Goal: Task Accomplishment & Management: Manage account settings

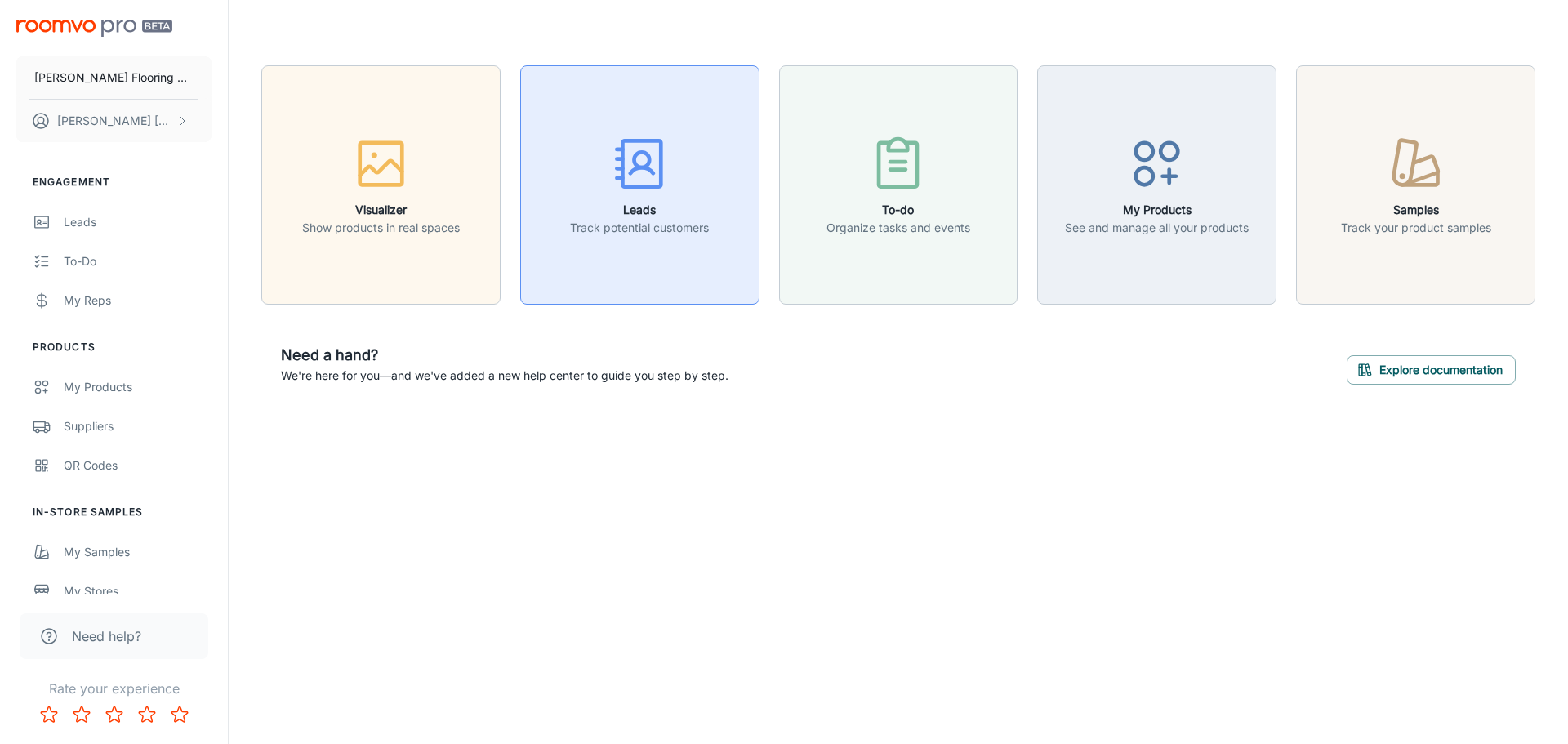
click at [685, 196] on div "button" at bounding box center [639, 167] width 139 height 68
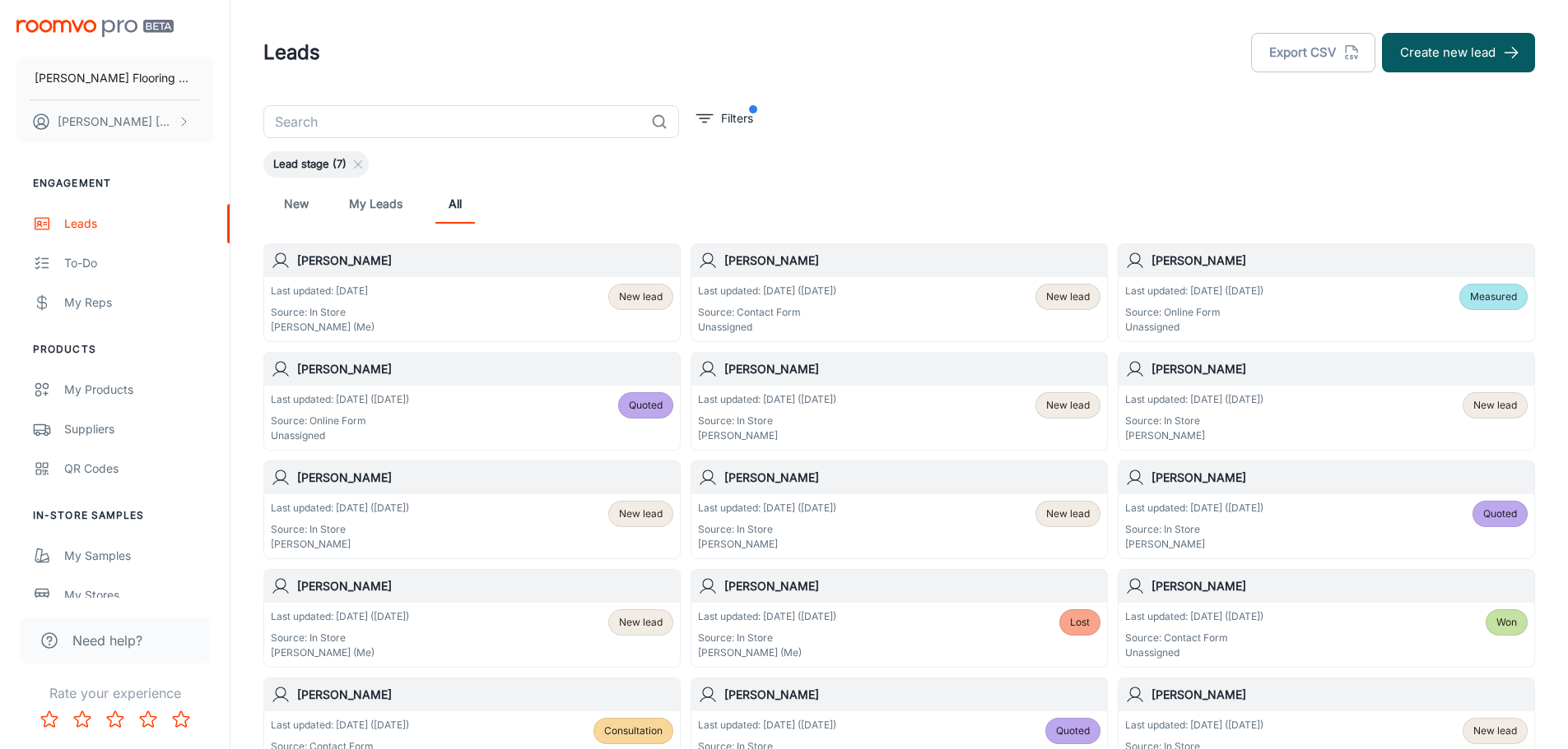
click at [935, 295] on div "Last updated: [DATE] ([DATE]) Source: Contact Form Unassigned New lead" at bounding box center [899, 309] width 402 height 51
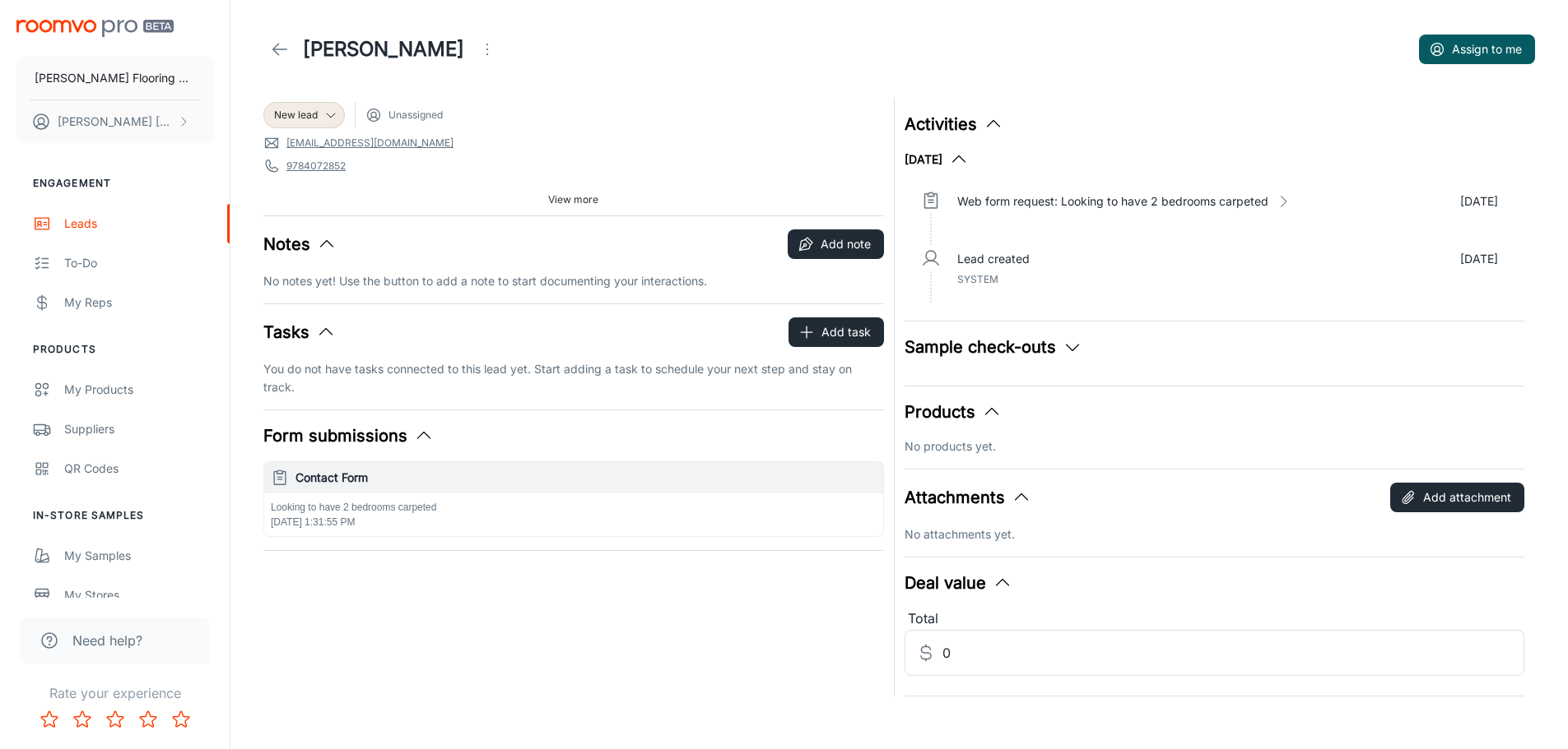
click at [569, 195] on span "View more" at bounding box center [573, 200] width 50 height 15
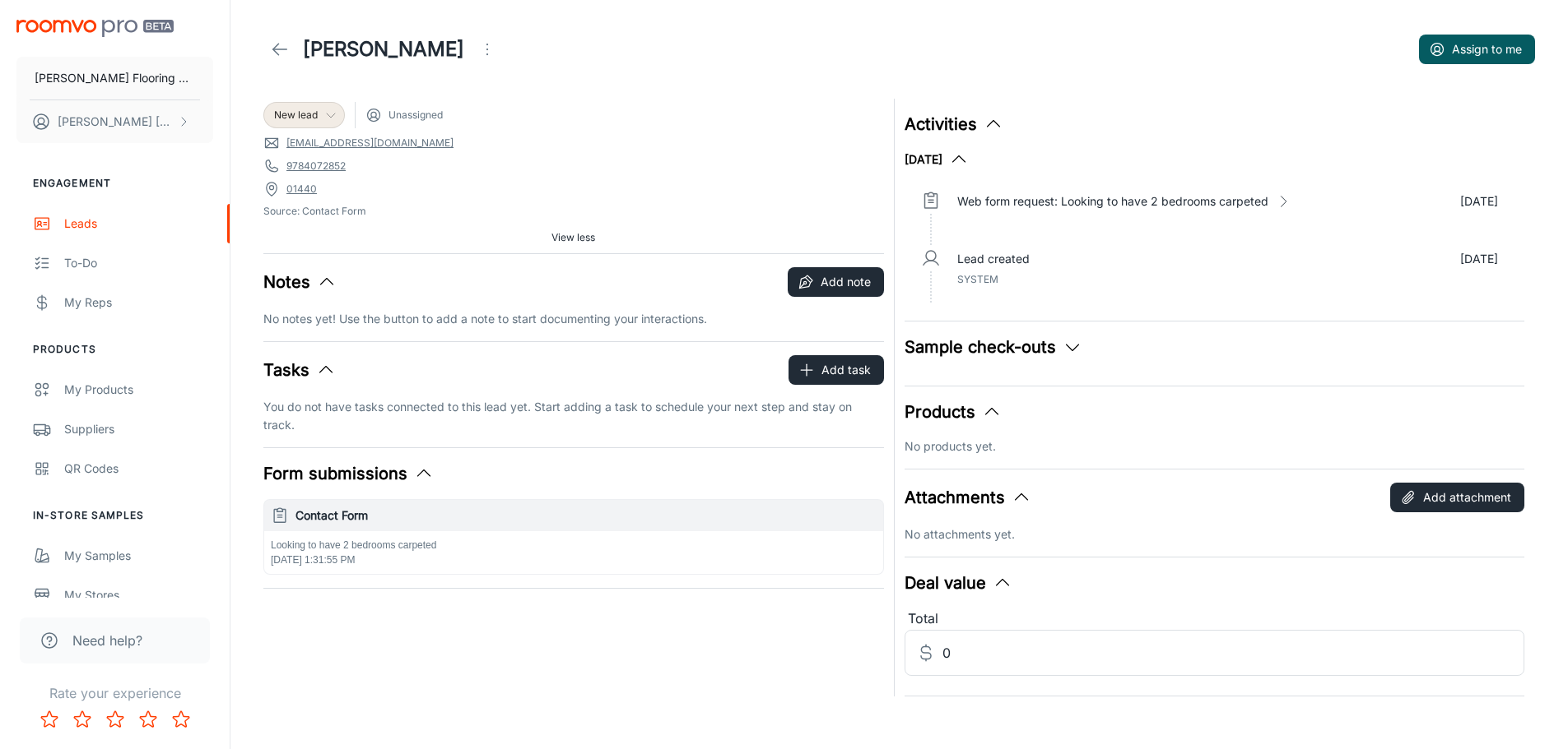
click at [329, 113] on icon at bounding box center [331, 115] width 13 height 13
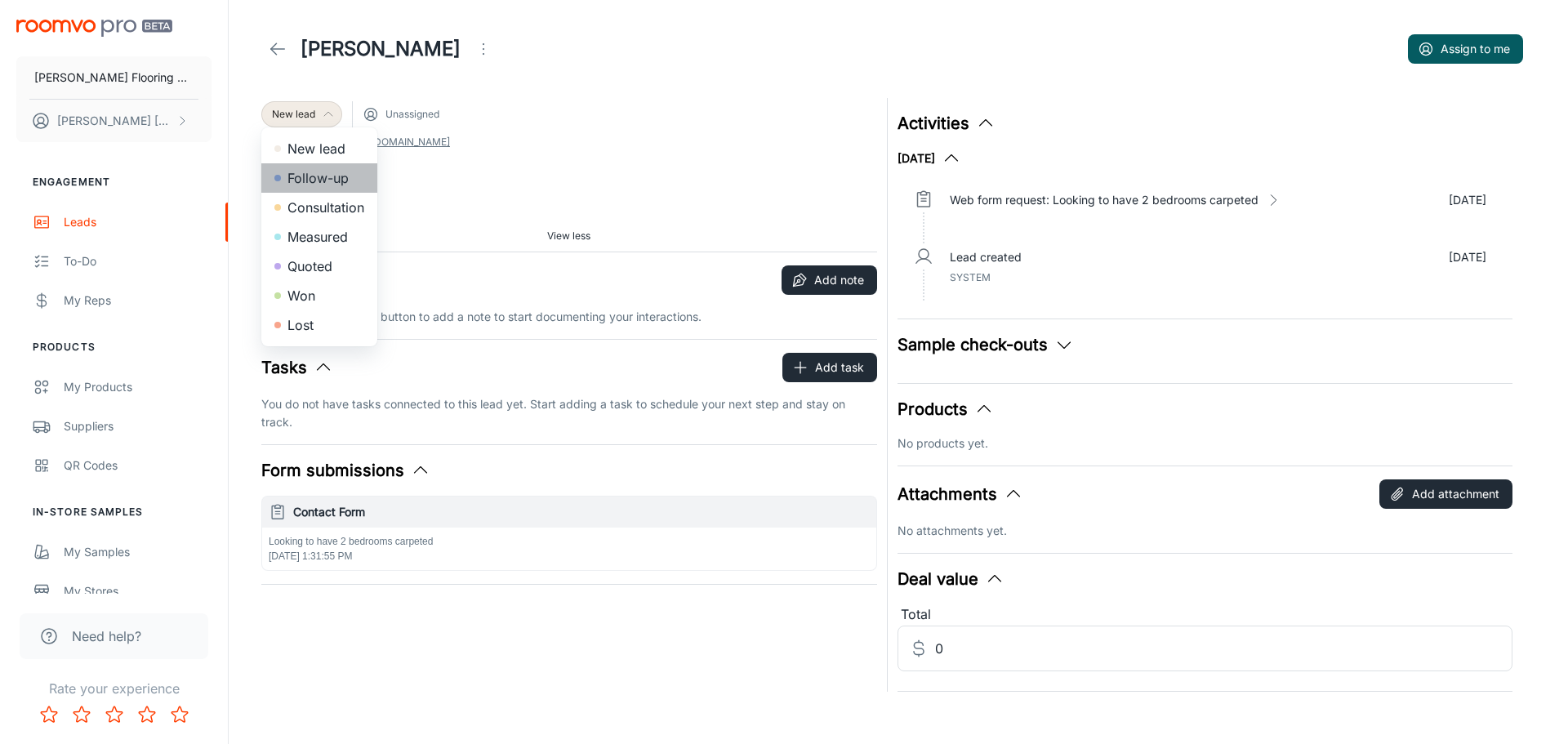
click at [335, 176] on li "Follow-up" at bounding box center [320, 177] width 116 height 29
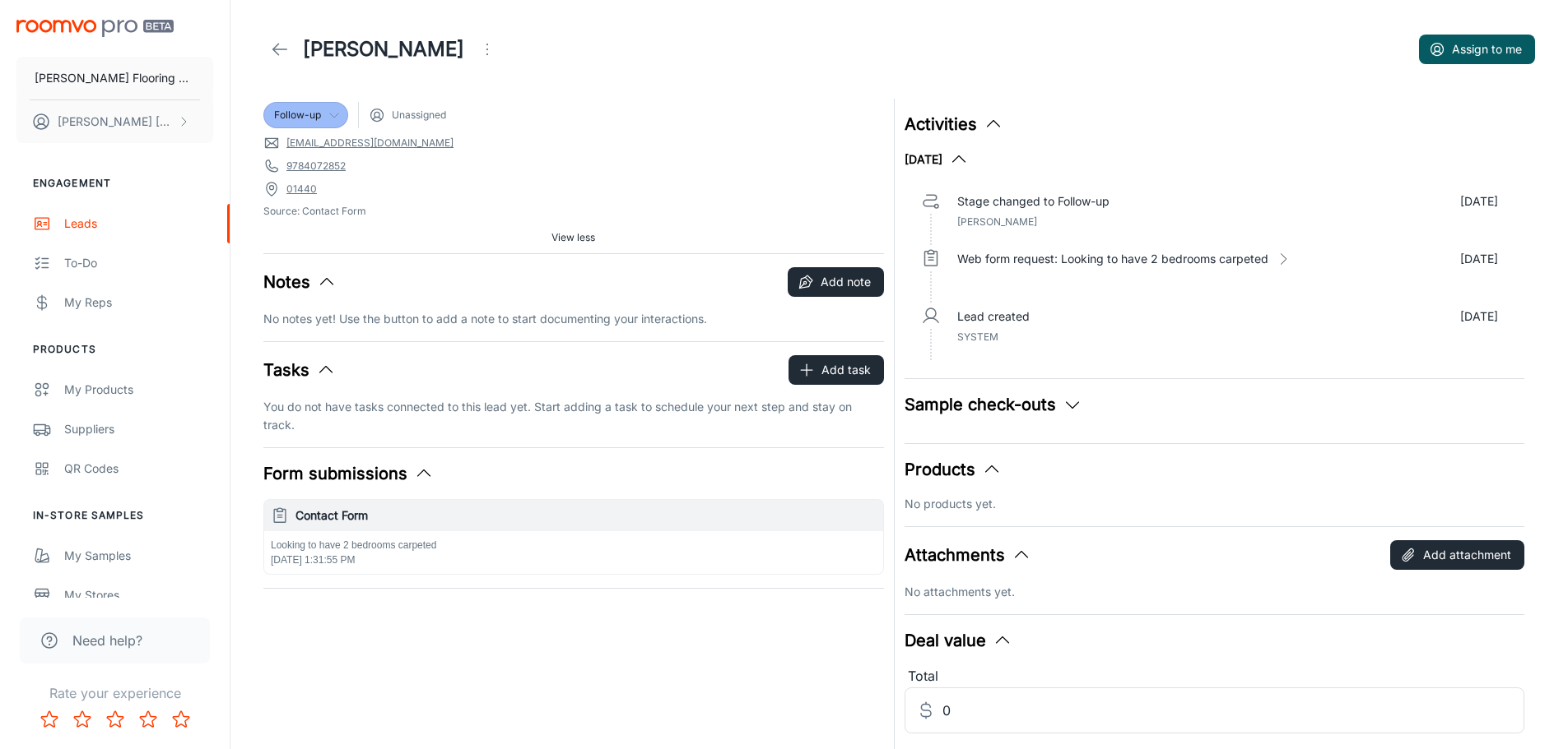
click at [286, 51] on icon at bounding box center [280, 49] width 20 height 20
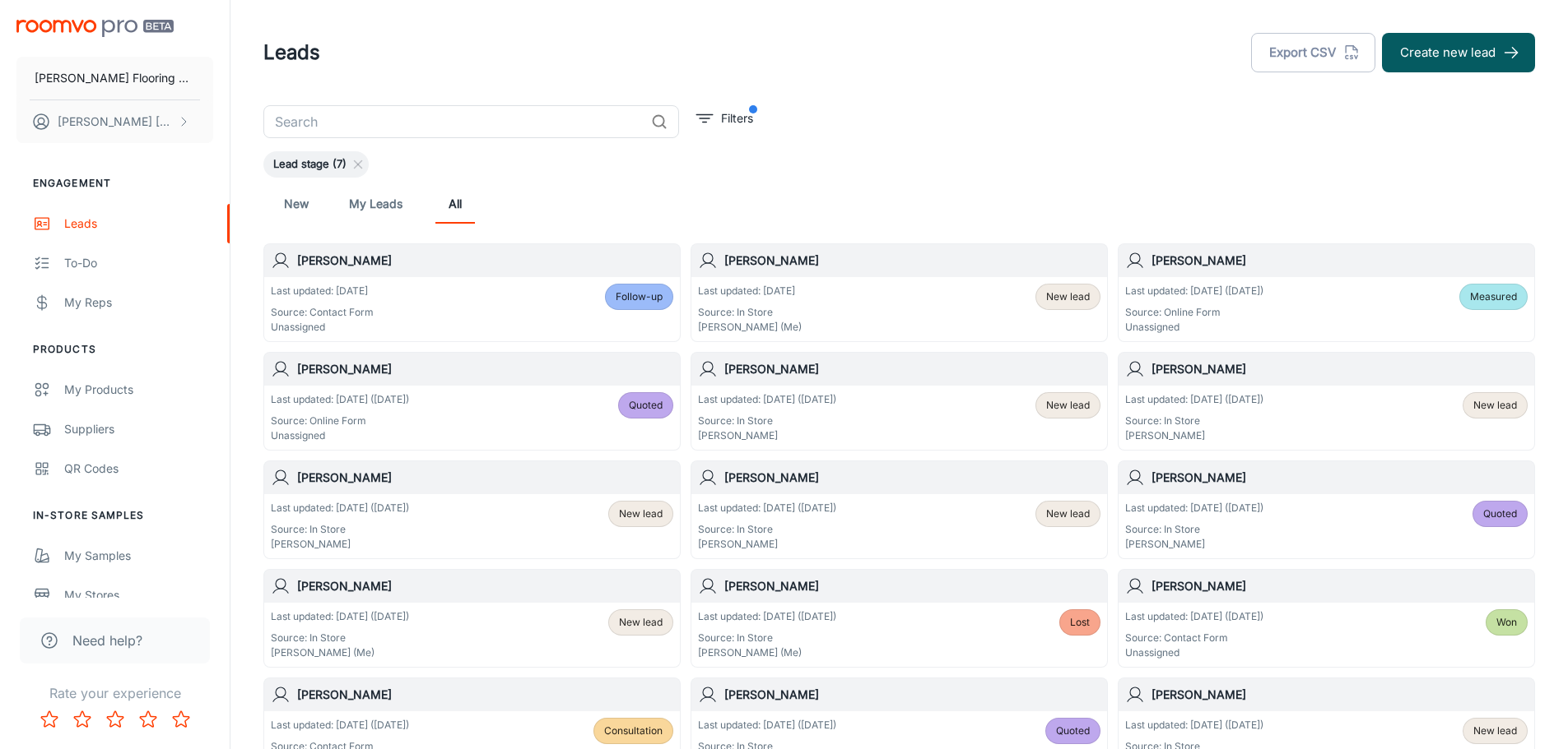
click at [527, 493] on div "[PERSON_NAME]" at bounding box center [472, 477] width 416 height 33
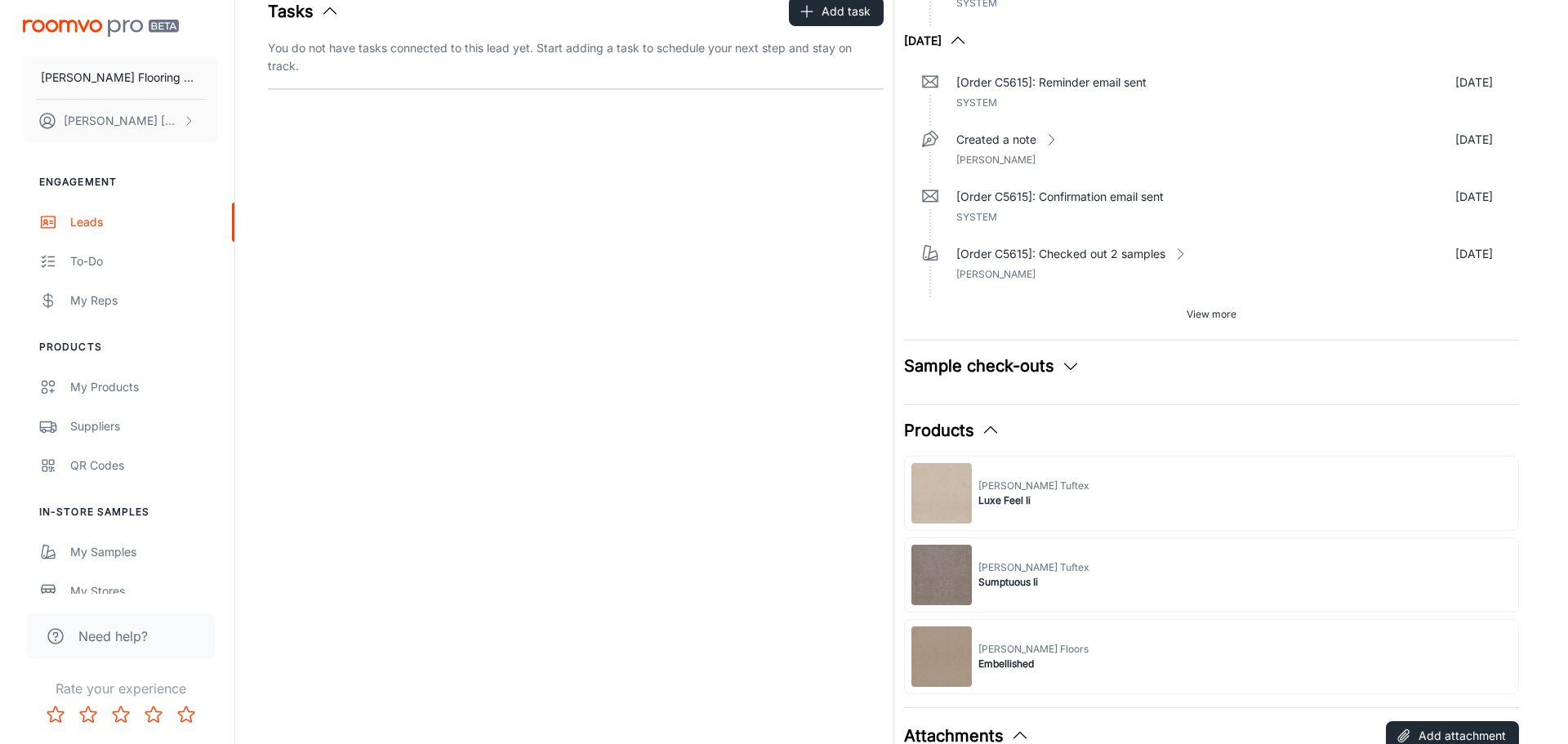
scroll to position [654, 0]
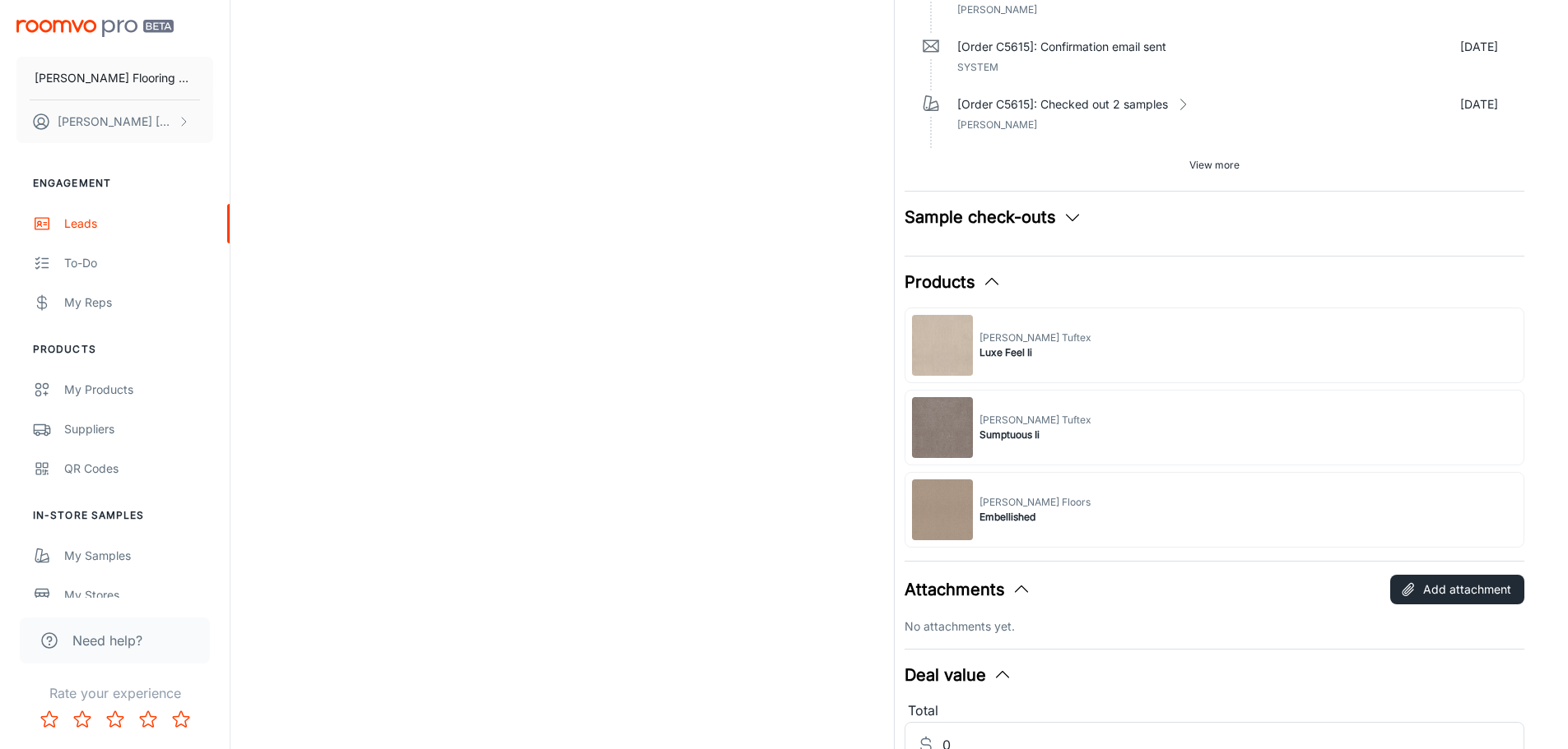
click at [1067, 219] on icon "button" at bounding box center [1072, 217] width 20 height 20
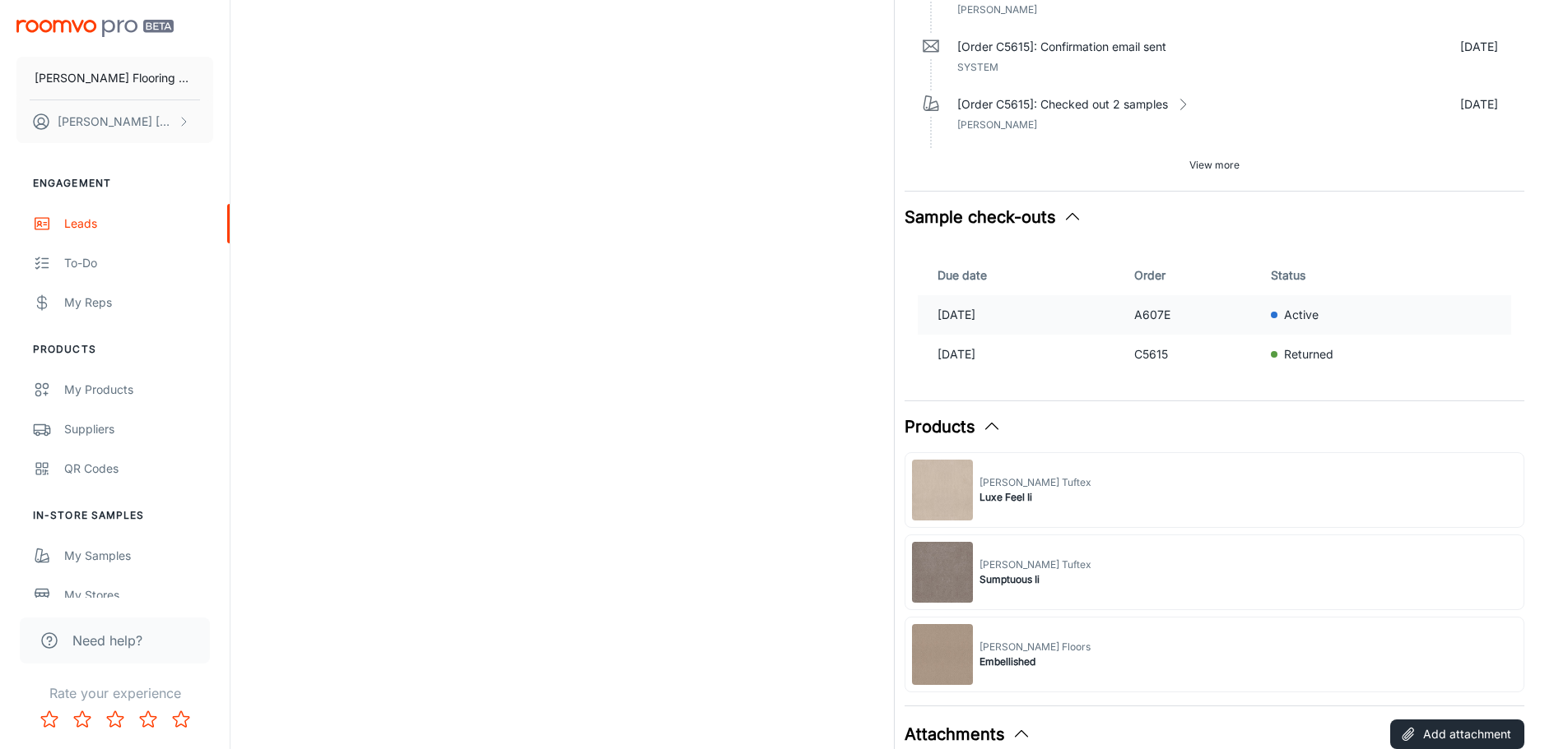
click at [974, 319] on p "[DATE]" at bounding box center [1029, 315] width 184 height 18
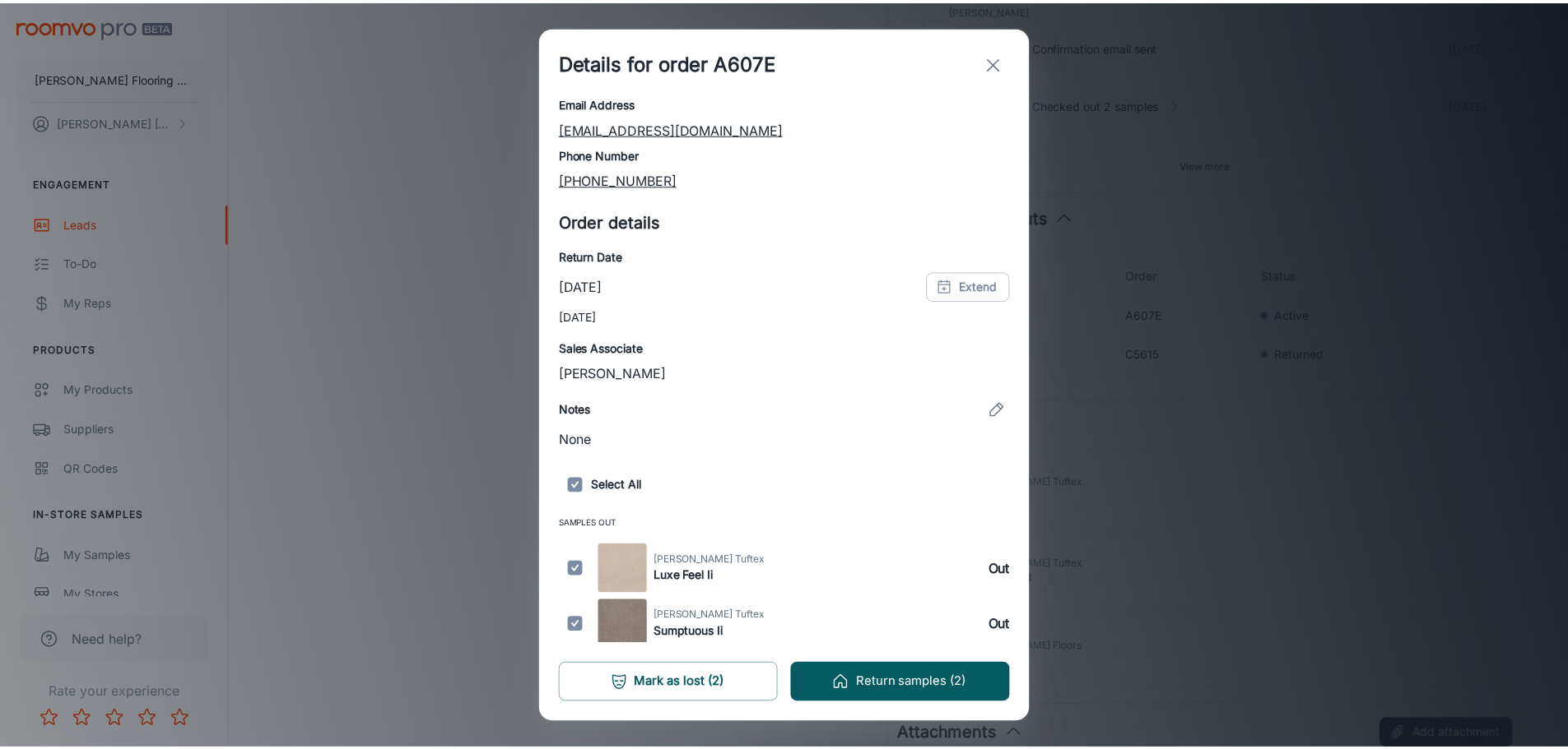
scroll to position [99, 0]
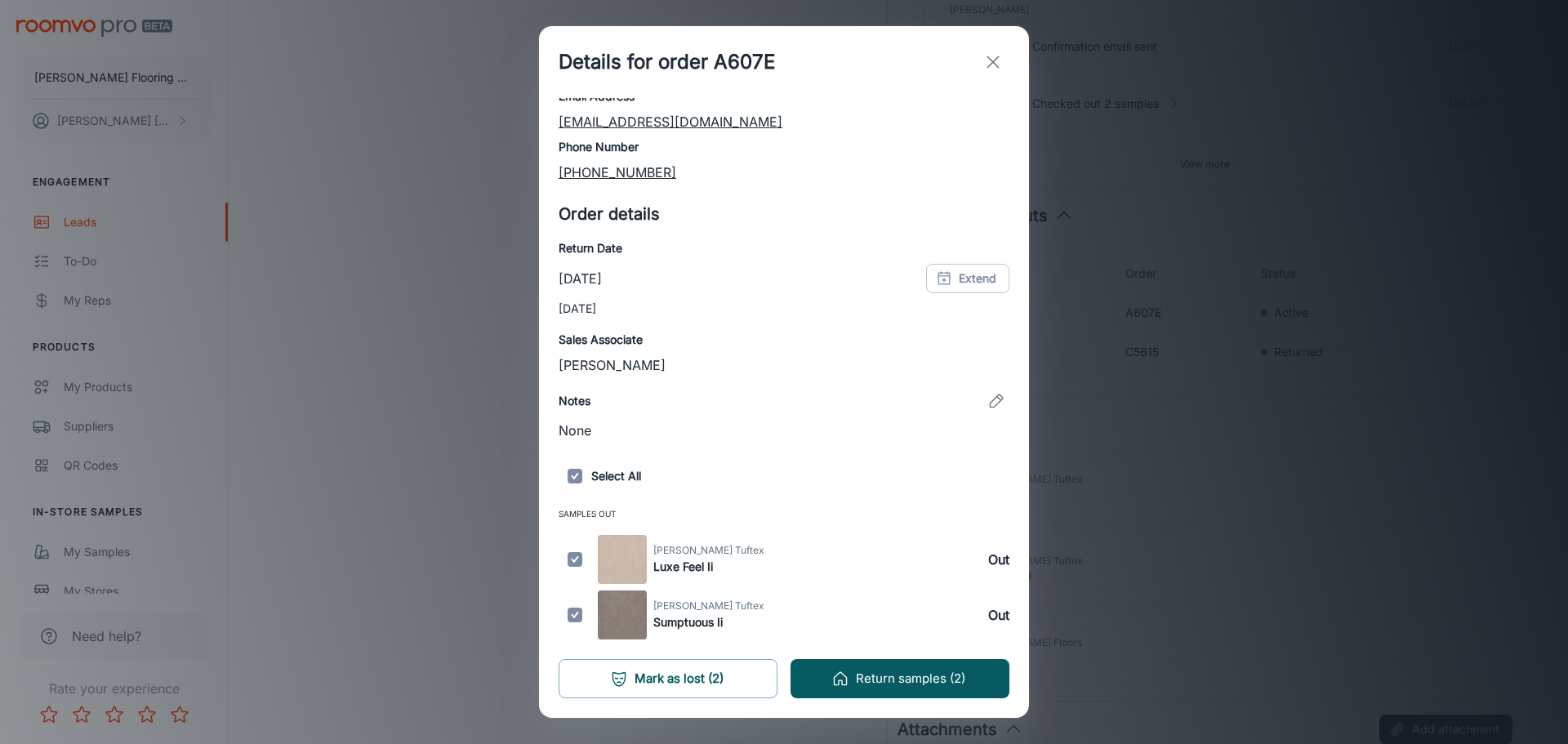
click at [993, 71] on icon "exit" at bounding box center [993, 62] width 20 height 20
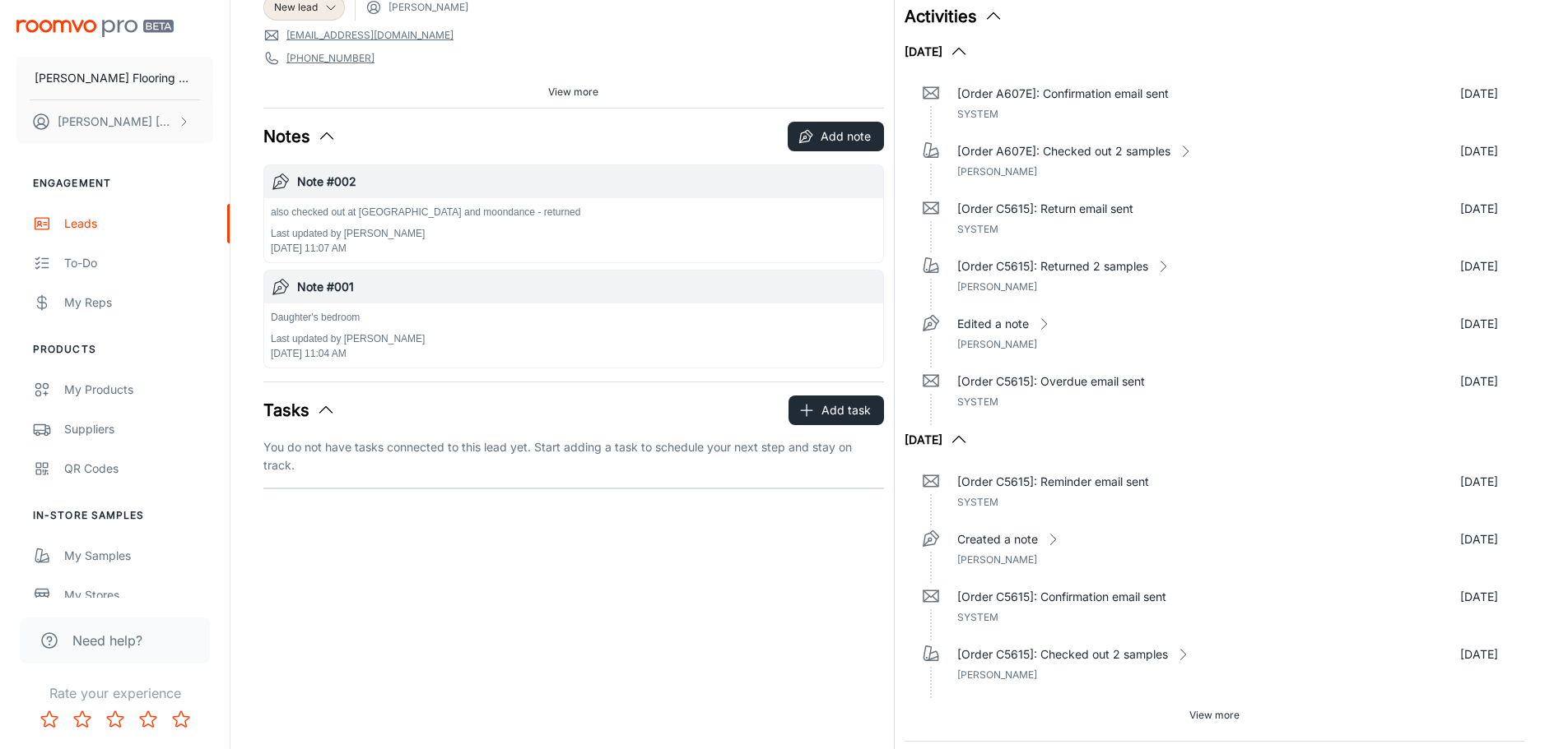
scroll to position [0, 0]
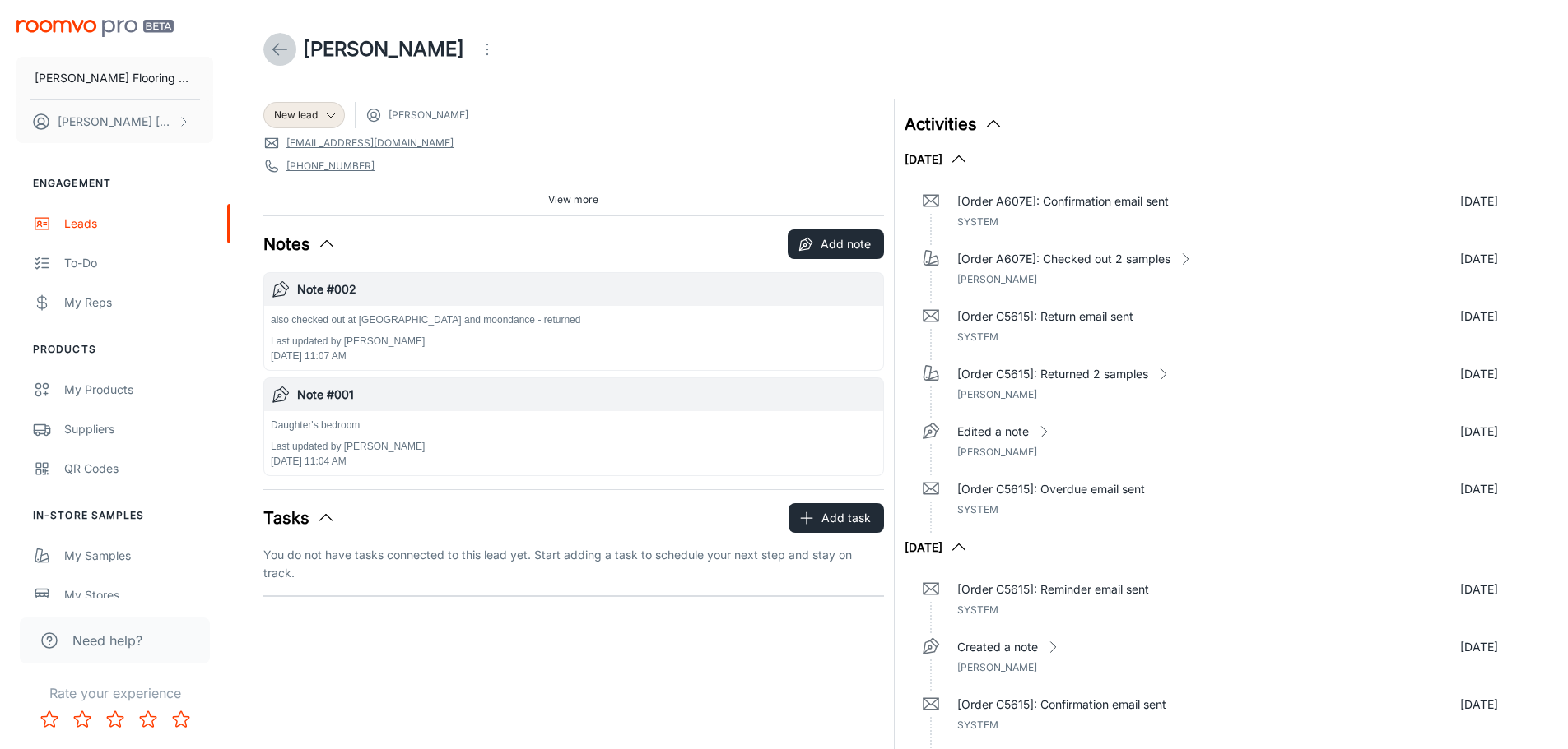
click at [279, 46] on icon at bounding box center [280, 49] width 20 height 20
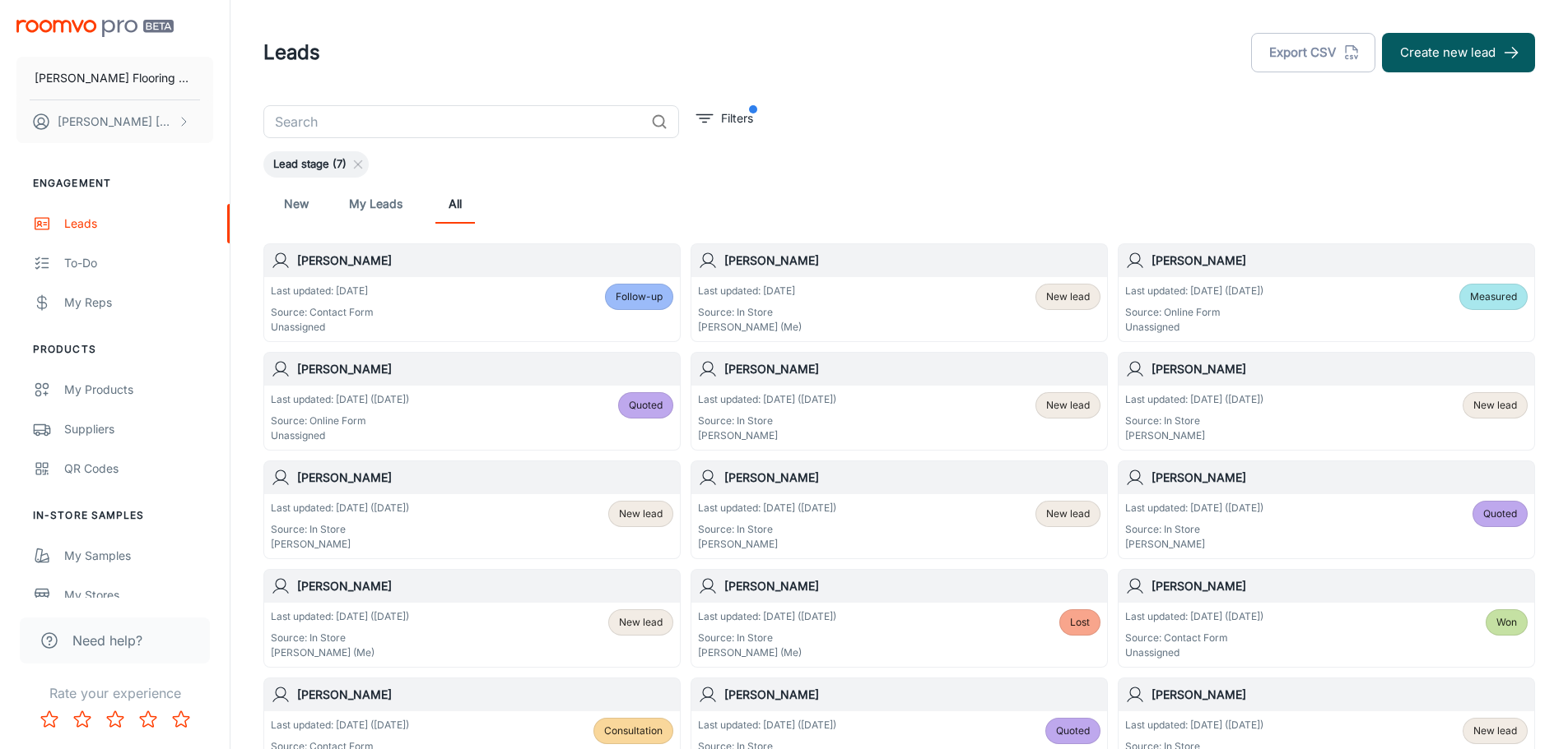
click at [451, 503] on div "Last updated: [DATE] ([DATE]) Source: In Store [PERSON_NAME] New lead" at bounding box center [471, 526] width 402 height 51
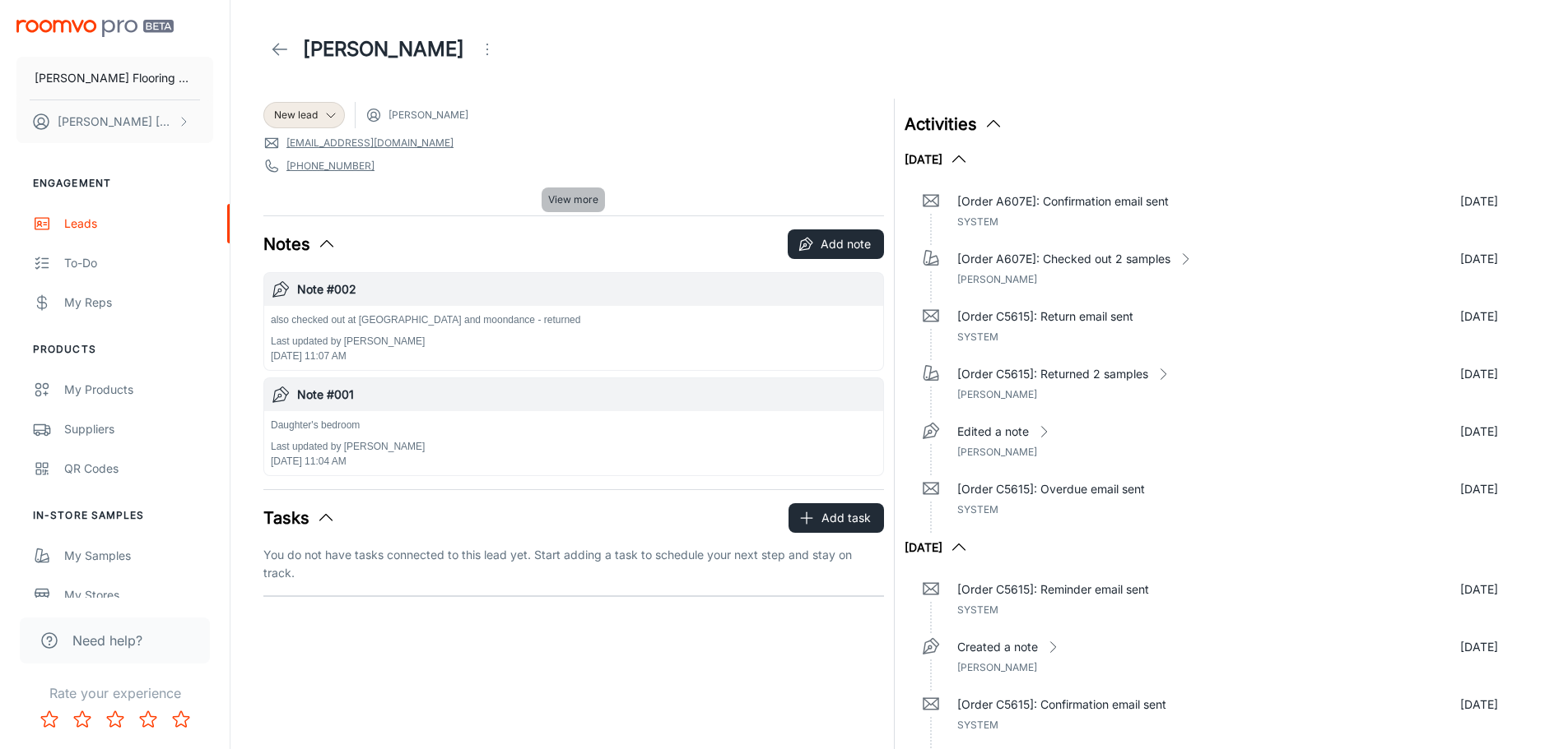
click at [566, 199] on span "View more" at bounding box center [573, 200] width 50 height 15
